Goal: Information Seeking & Learning: Learn about a topic

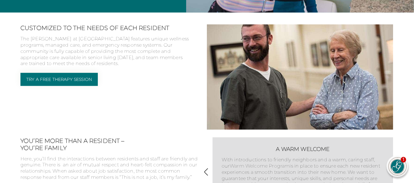
scroll to position [188, 0]
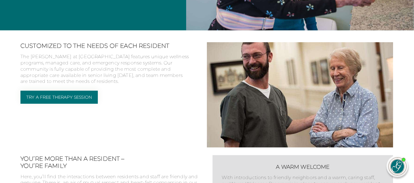
scroll to position [174, 0]
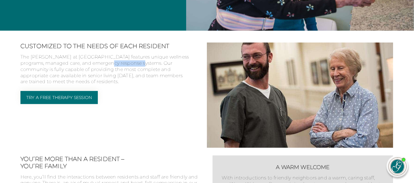
drag, startPoint x: 141, startPoint y: 63, endPoint x: 108, endPoint y: 60, distance: 33.6
click at [108, 60] on p "The [PERSON_NAME] at [GEOGRAPHIC_DATA] features unique wellness programs, manag…" at bounding box center [104, 72] width 169 height 37
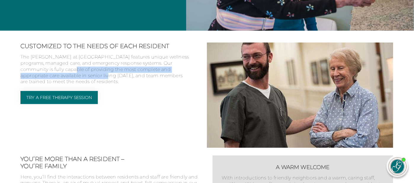
drag, startPoint x: 58, startPoint y: 67, endPoint x: 87, endPoint y: 73, distance: 29.4
click at [87, 73] on p "The [PERSON_NAME] at [GEOGRAPHIC_DATA] features unique wellness programs, manag…" at bounding box center [104, 72] width 169 height 37
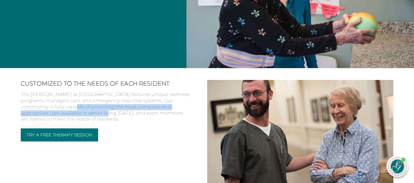
scroll to position [138, 0]
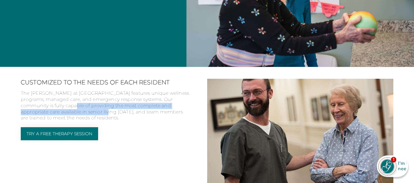
click at [93, 113] on p "The [PERSON_NAME] at [GEOGRAPHIC_DATA] features unique wellness programs, manag…" at bounding box center [105, 108] width 169 height 37
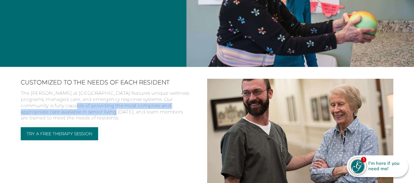
drag, startPoint x: 93, startPoint y: 113, endPoint x: 59, endPoint y: 106, distance: 34.5
click at [59, 106] on p "The [PERSON_NAME] at [GEOGRAPHIC_DATA] features unique wellness programs, manag…" at bounding box center [105, 108] width 169 height 37
copy p "providing the most complete and appropriate care available in senior living [DA…"
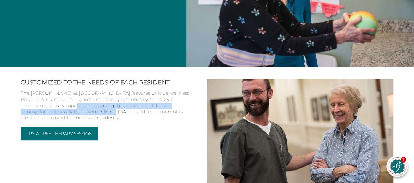
click at [114, 103] on p "The [PERSON_NAME] at [GEOGRAPHIC_DATA] features unique wellness programs, manag…" at bounding box center [105, 108] width 169 height 37
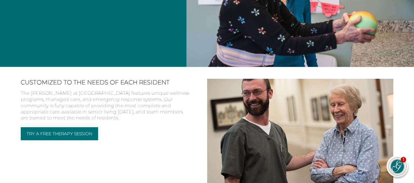
click at [114, 103] on p "The [PERSON_NAME] at [GEOGRAPHIC_DATA] features unique wellness programs, manag…" at bounding box center [105, 108] width 169 height 37
click at [57, 103] on p "The [PERSON_NAME] at [GEOGRAPHIC_DATA] features unique wellness programs, manag…" at bounding box center [105, 108] width 169 height 37
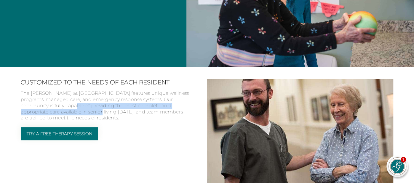
drag, startPoint x: 58, startPoint y: 104, endPoint x: 77, endPoint y: 111, distance: 19.6
click at [77, 111] on p "The [PERSON_NAME] at [GEOGRAPHIC_DATA] features unique wellness programs, manag…" at bounding box center [105, 108] width 169 height 37
